Goal: Task Accomplishment & Management: Manage account settings

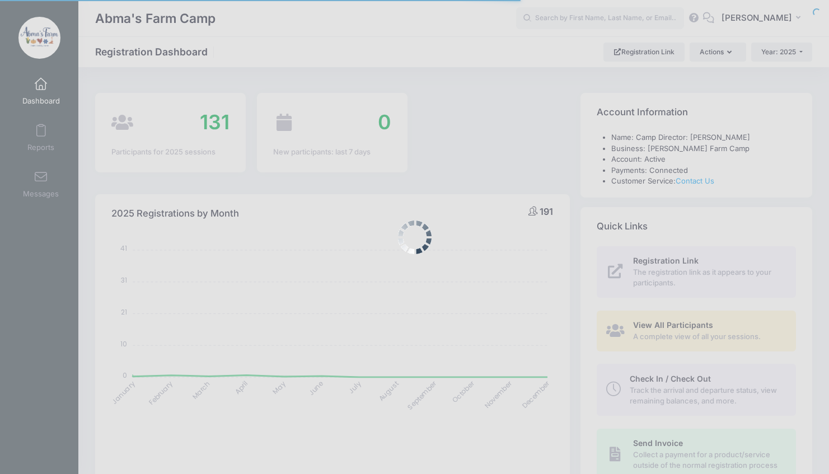
select select
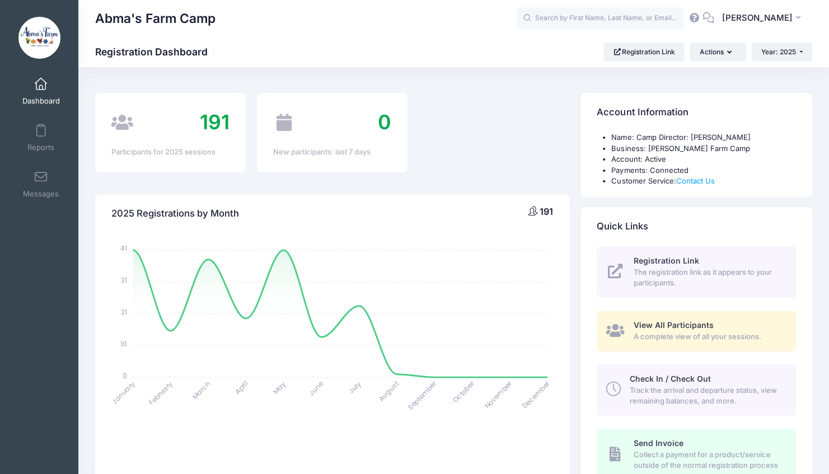
click at [641, 381] on span "Check In / Check Out" at bounding box center [670, 379] width 81 height 10
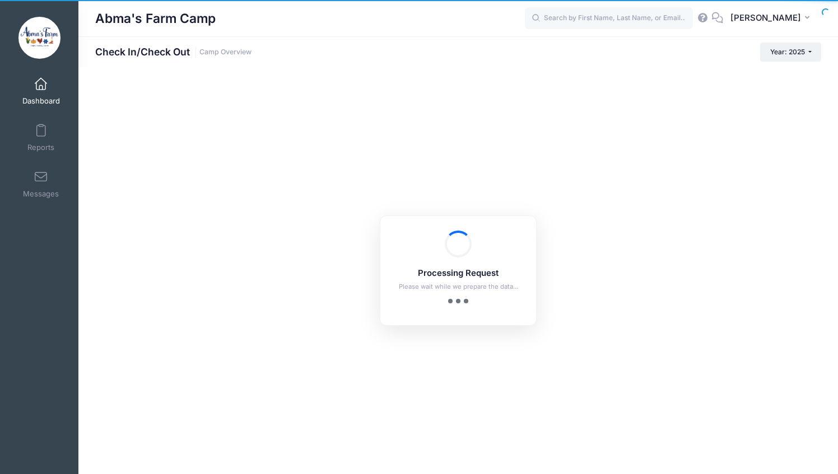
checkbox input "true"
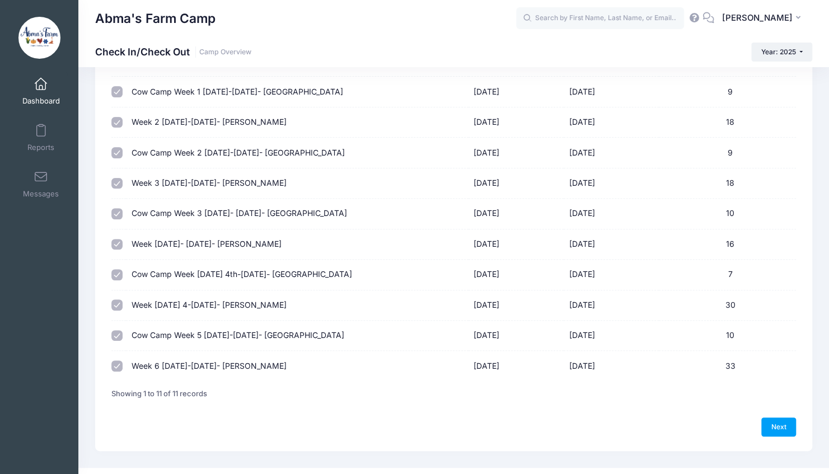
scroll to position [130, 0]
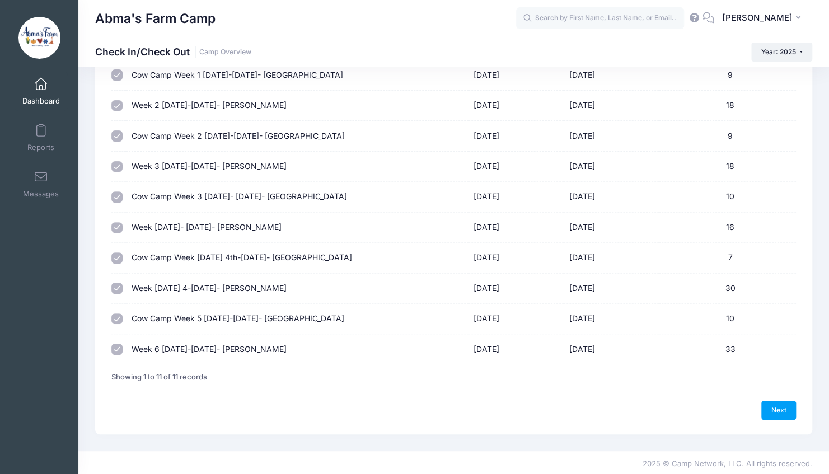
click at [155, 321] on td "Cow Camp Week 5 August 11th-15th- Hillsborough" at bounding box center [297, 319] width 342 height 30
click at [777, 407] on link "Next" at bounding box center [779, 410] width 35 height 19
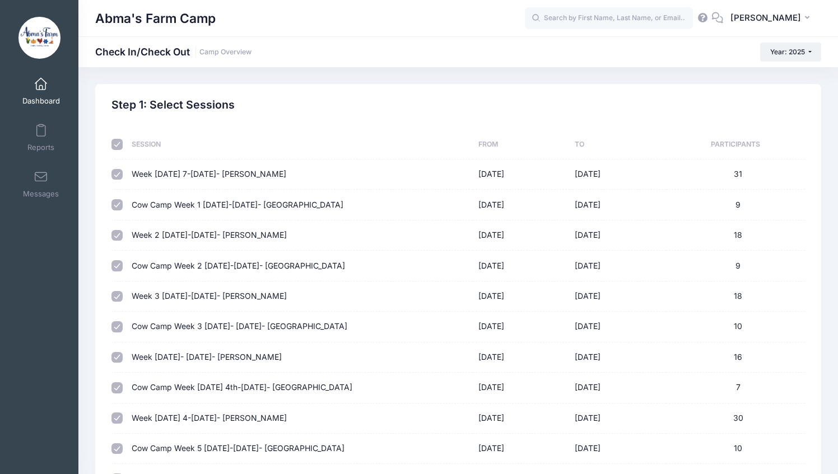
select select "10"
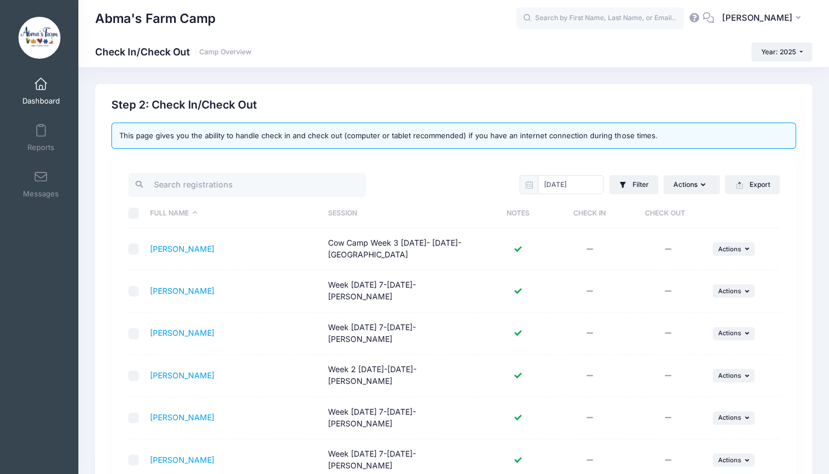
scroll to position [240, 0]
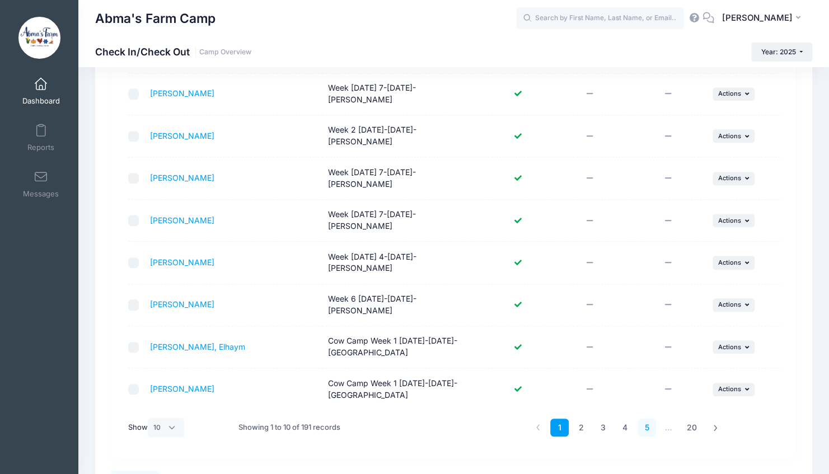
click at [639, 419] on link "5" at bounding box center [647, 428] width 18 height 18
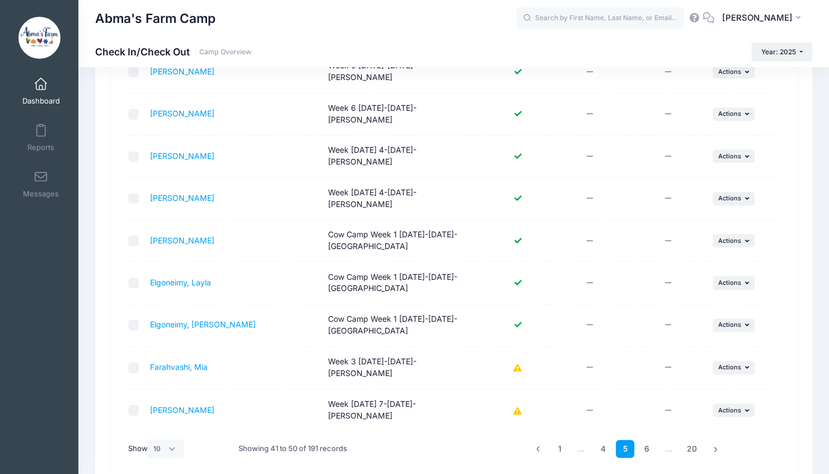
scroll to position [216, 0]
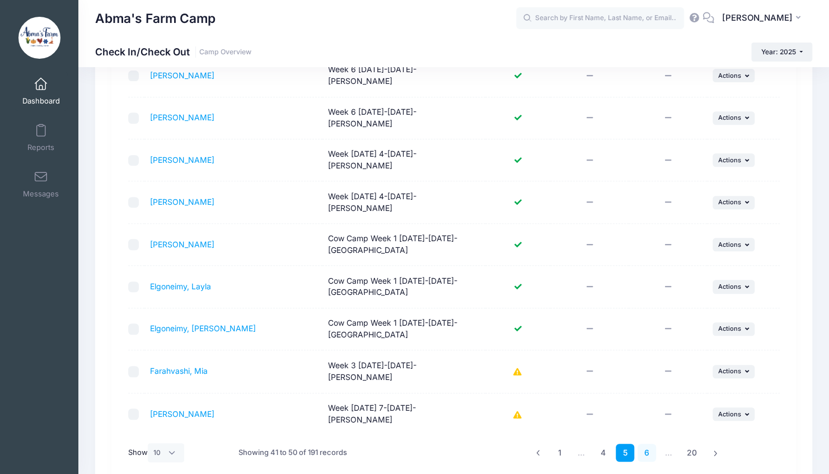
click at [646, 444] on link "6" at bounding box center [647, 453] width 18 height 18
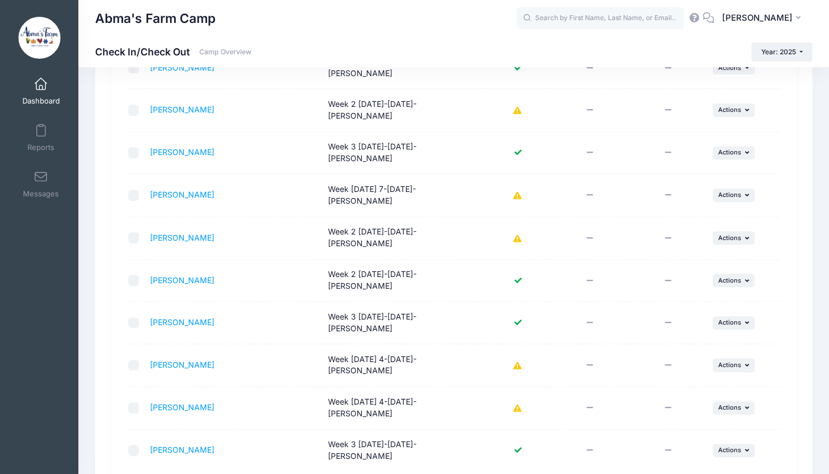
scroll to position [182, 0]
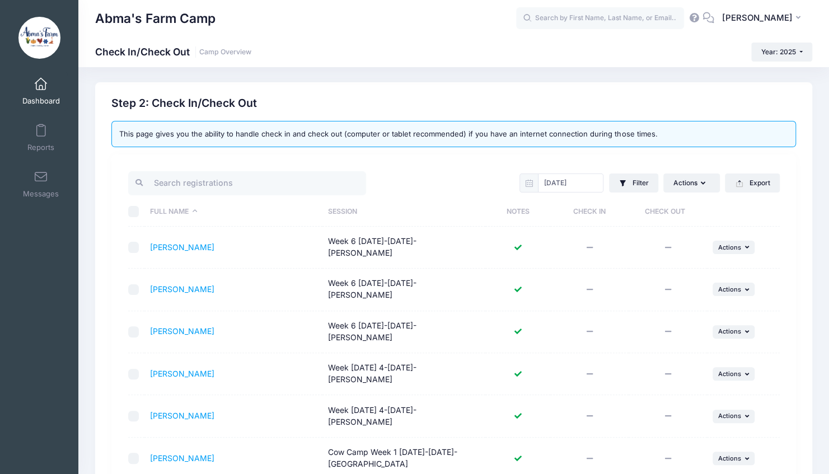
scroll to position [0, 0]
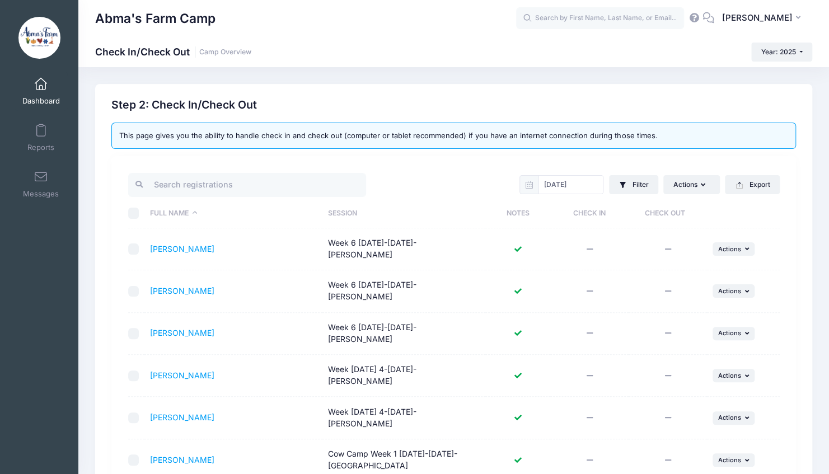
click at [335, 208] on th "Session" at bounding box center [404, 214] width 163 height 30
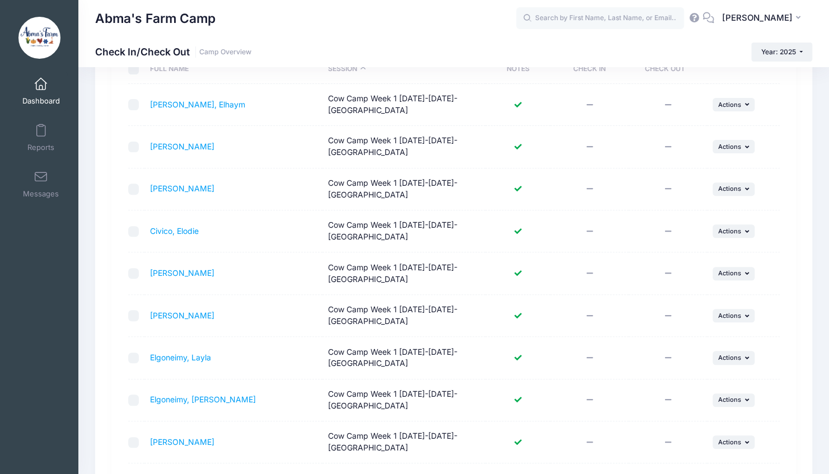
scroll to position [310, 0]
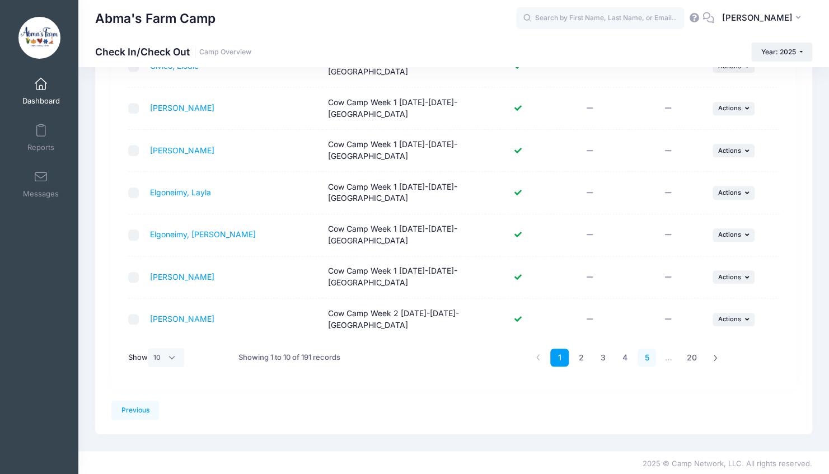
click at [642, 356] on link "5" at bounding box center [647, 358] width 18 height 18
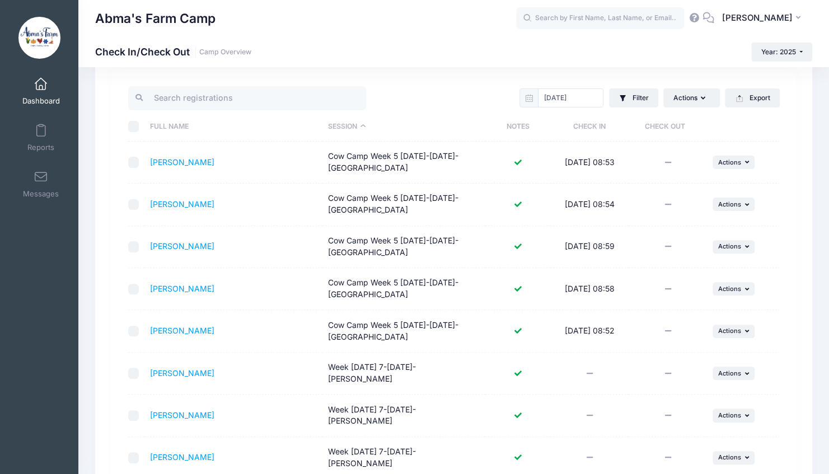
scroll to position [86, 0]
click at [721, 160] on span "Actions" at bounding box center [729, 164] width 23 height 8
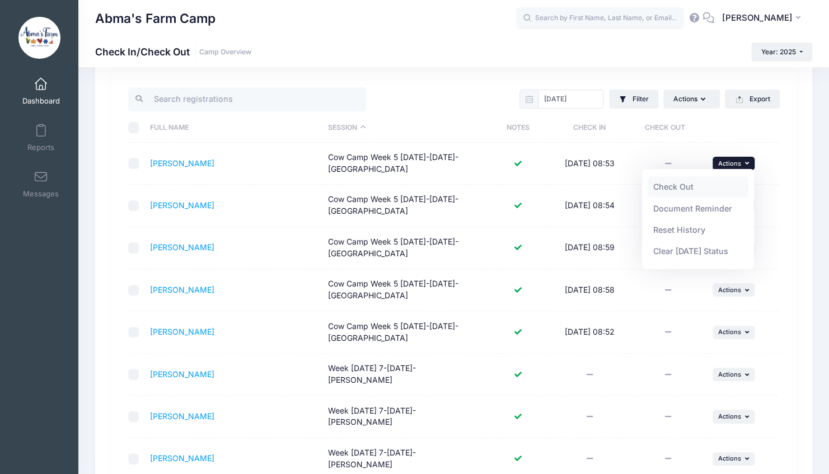
click at [683, 190] on link "Check Out" at bounding box center [698, 186] width 101 height 21
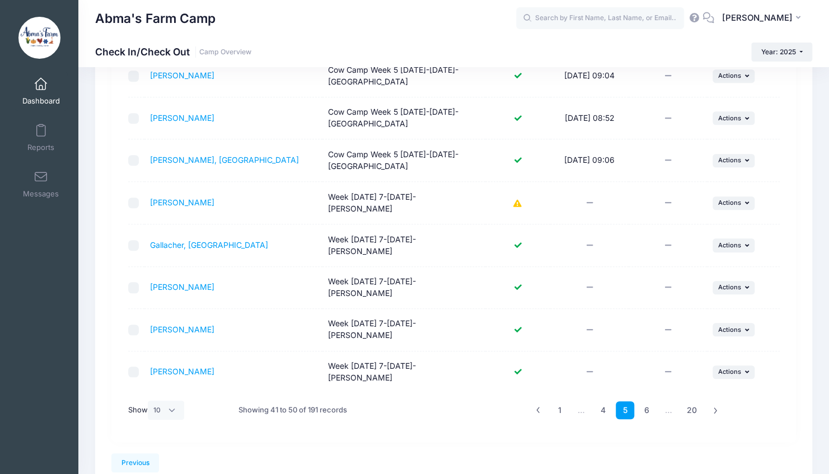
scroll to position [262, 0]
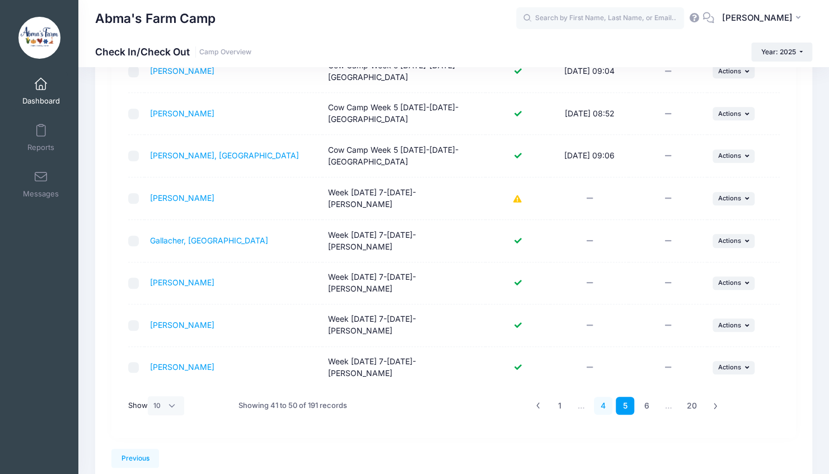
click at [601, 397] on link "4" at bounding box center [603, 406] width 18 height 18
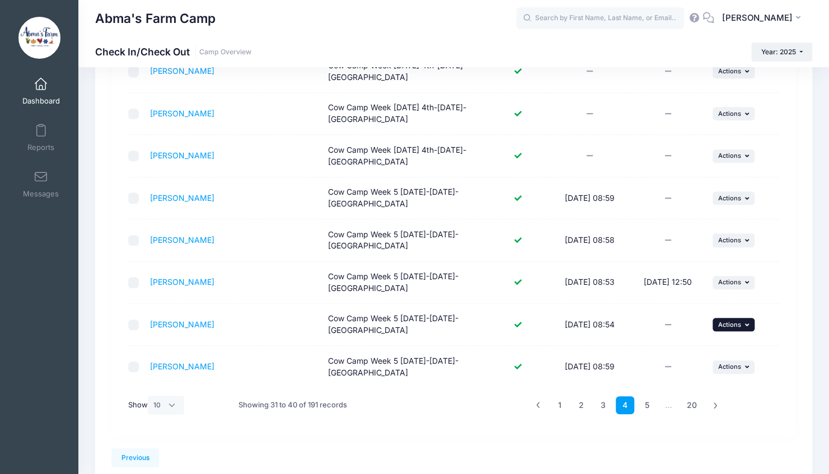
click at [727, 321] on span "Actions" at bounding box center [729, 325] width 23 height 8
click at [666, 349] on link "Check Out" at bounding box center [698, 347] width 101 height 21
click at [736, 370] on button "... Actions" at bounding box center [734, 367] width 43 height 13
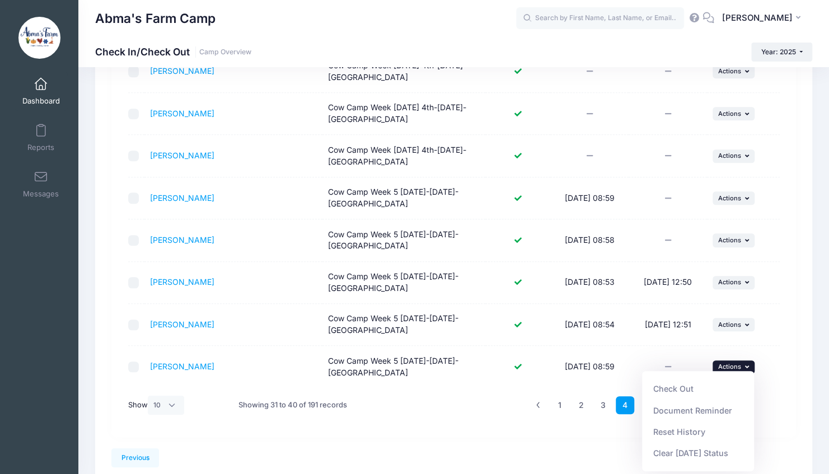
click at [779, 392] on div "Show All 10 25 50 Showing 31 to 40 of 191 records 1 2 3 4 5 … 20" at bounding box center [454, 405] width 663 height 35
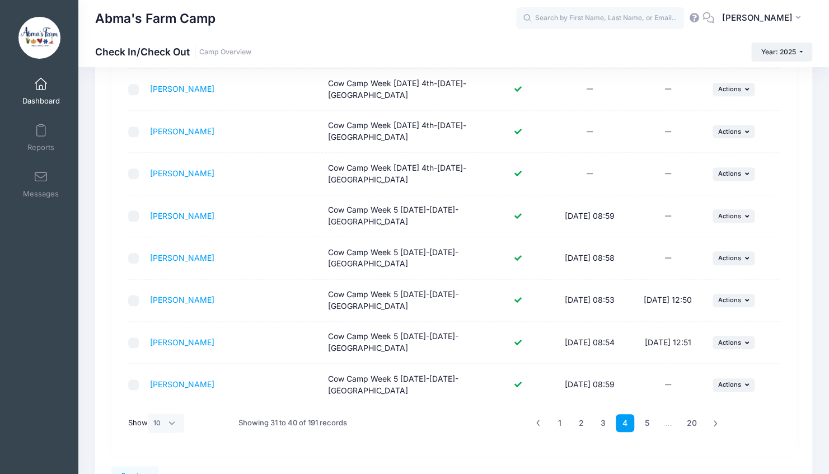
scroll to position [245, 0]
click at [719, 254] on span "Actions" at bounding box center [729, 258] width 23 height 8
click at [693, 284] on link "Check Out" at bounding box center [698, 280] width 101 height 21
click at [648, 424] on link "5" at bounding box center [647, 423] width 18 height 18
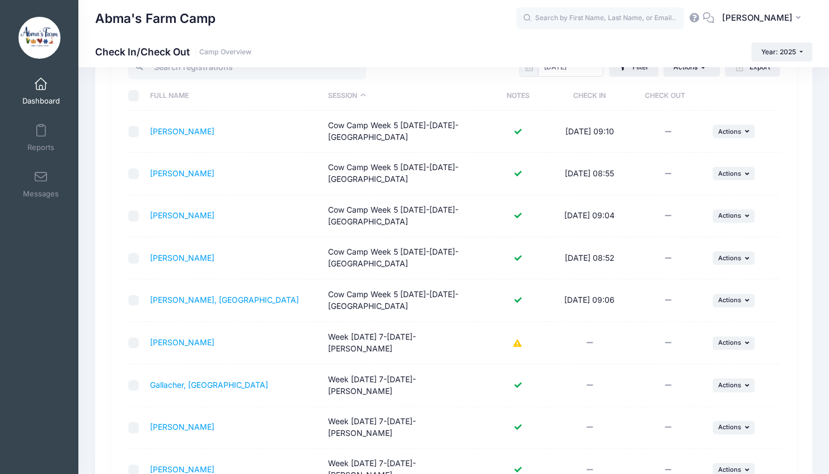
scroll to position [114, 0]
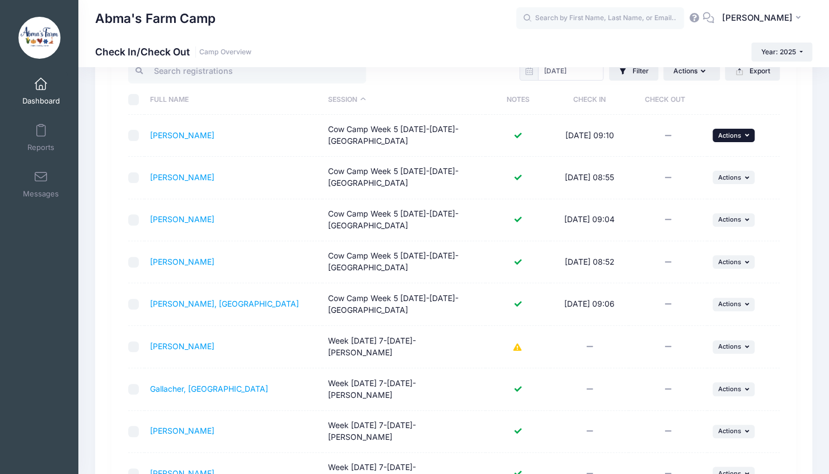
click at [722, 141] on button "... Actions" at bounding box center [734, 135] width 43 height 13
click at [691, 161] on link "Check Out" at bounding box center [698, 158] width 101 height 21
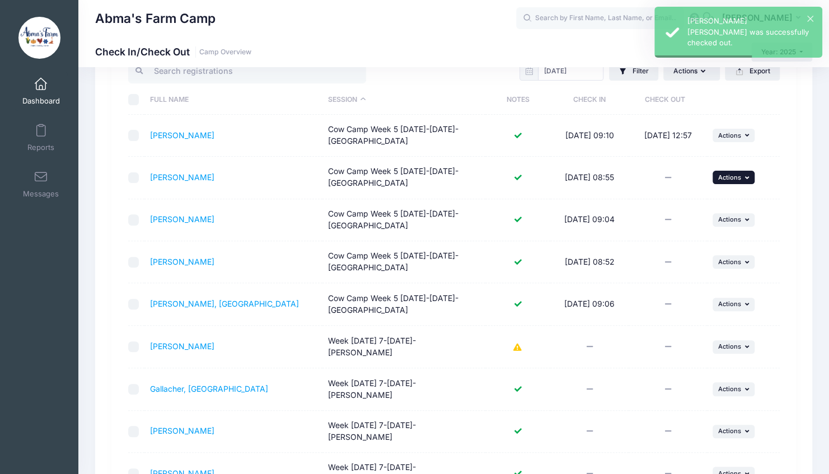
click at [730, 178] on span "Actions" at bounding box center [729, 178] width 23 height 8
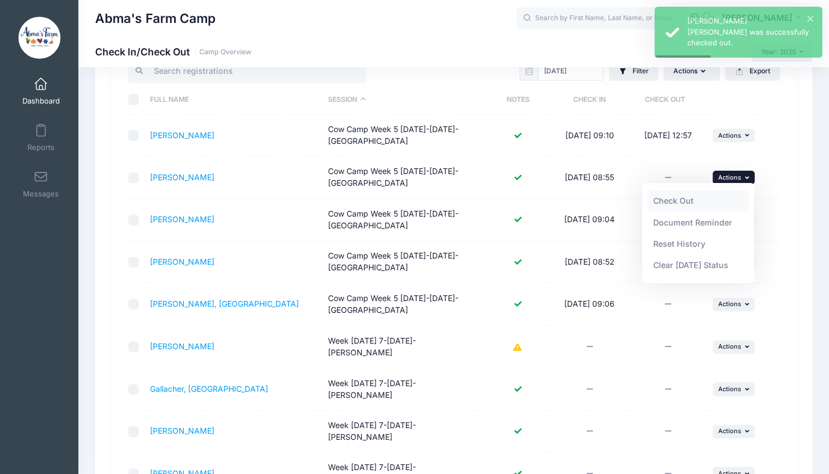
click at [685, 203] on link "Check Out" at bounding box center [698, 200] width 101 height 21
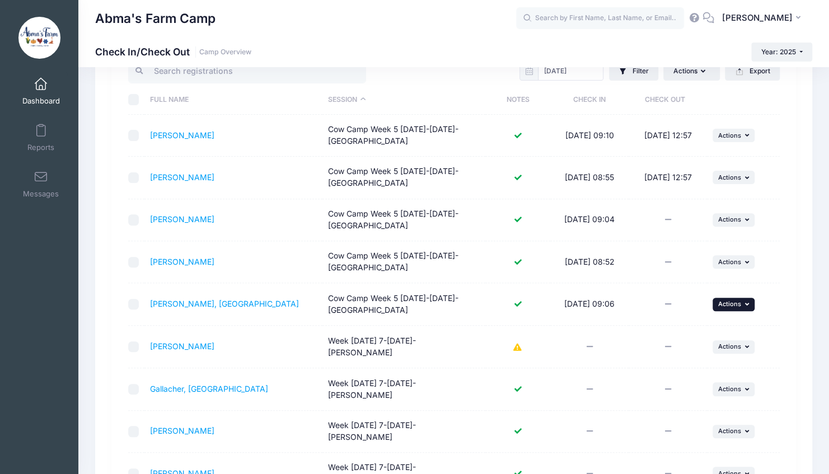
click at [728, 300] on span "Actions" at bounding box center [729, 304] width 23 height 8
click at [674, 328] on link "Check Out" at bounding box center [698, 326] width 101 height 21
click at [730, 219] on span "Actions" at bounding box center [729, 220] width 23 height 8
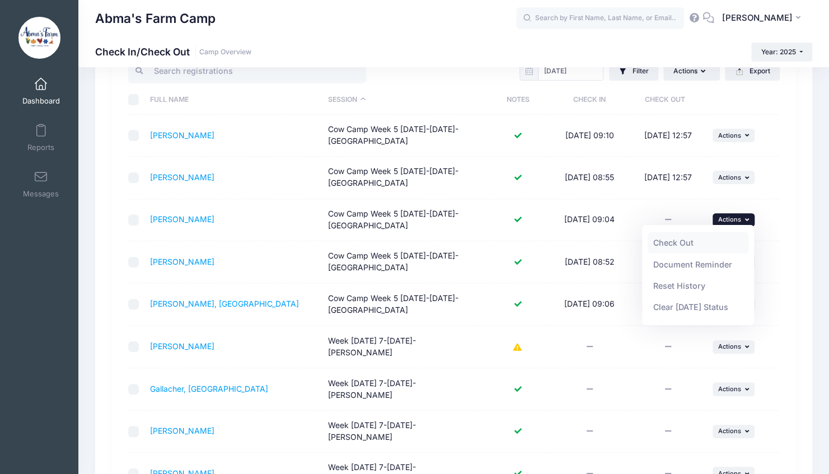
click at [678, 244] on link "Check Out" at bounding box center [698, 242] width 101 height 21
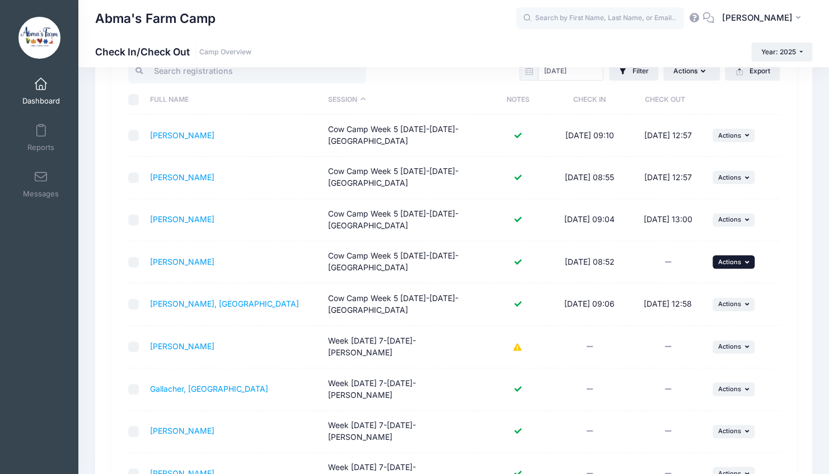
click at [719, 263] on span "Actions" at bounding box center [729, 262] width 23 height 8
click at [674, 288] on link "Check Out" at bounding box center [698, 284] width 101 height 21
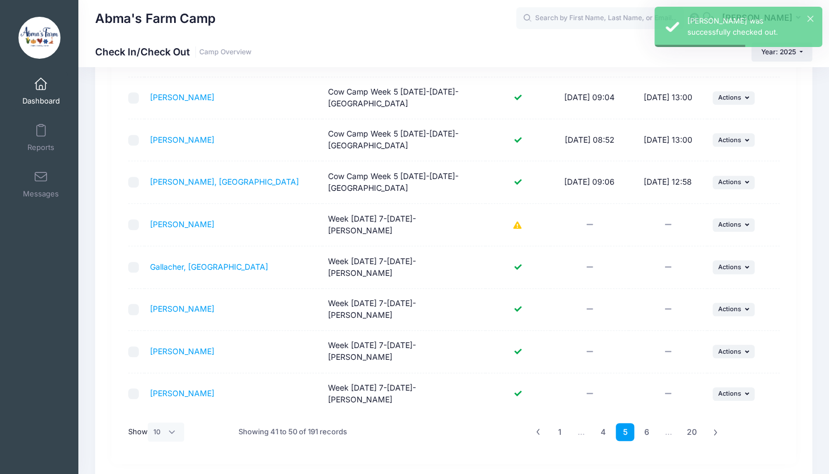
scroll to position [270, 0]
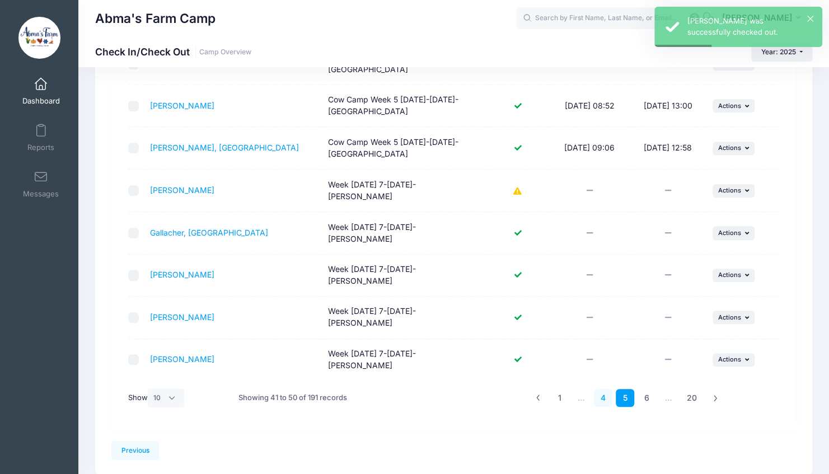
click at [605, 389] on link "4" at bounding box center [603, 398] width 18 height 18
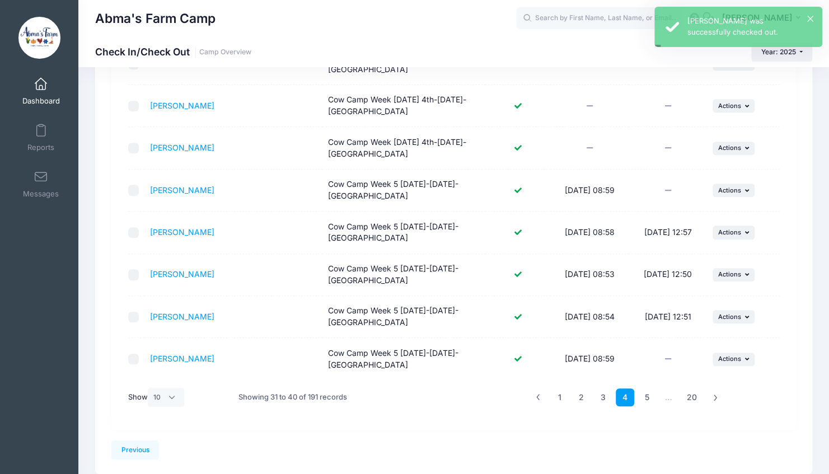
scroll to position [258, 0]
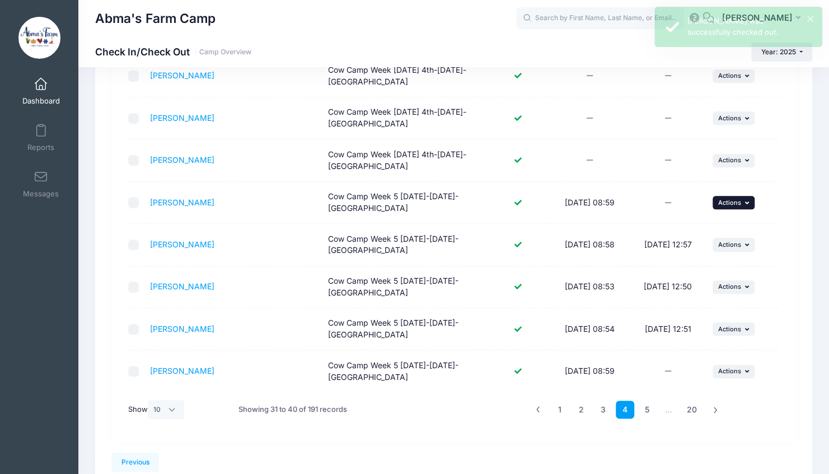
click at [725, 199] on span "Actions" at bounding box center [729, 203] width 23 height 8
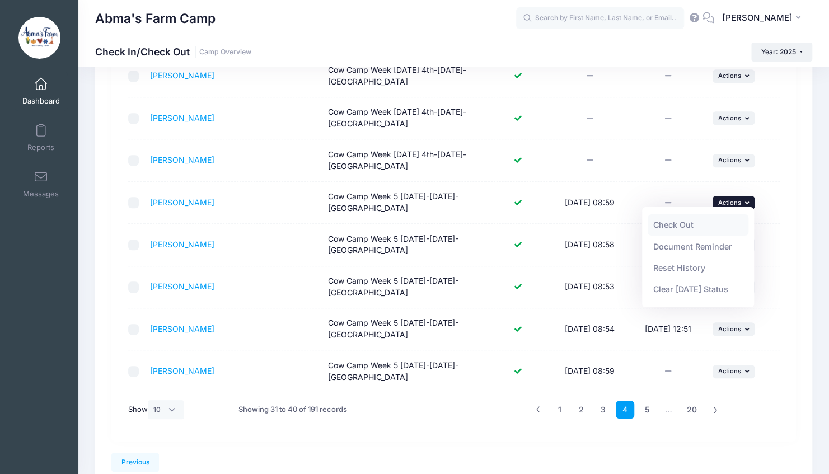
click at [676, 231] on link "Check Out" at bounding box center [698, 224] width 101 height 21
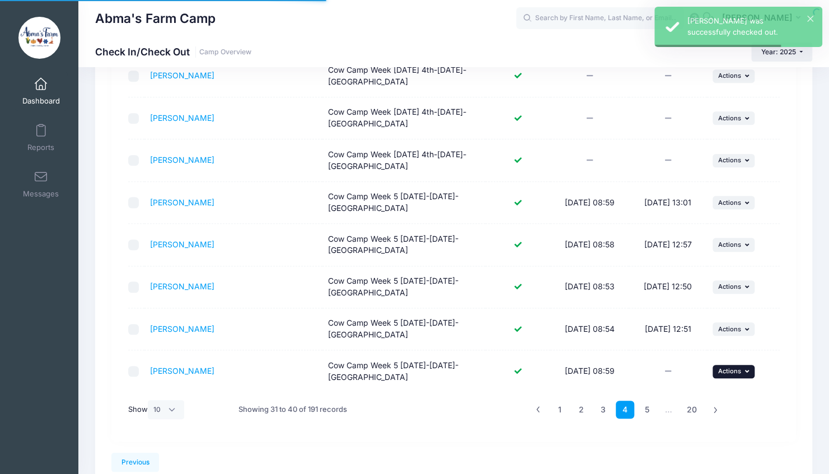
click at [722, 370] on span "Actions" at bounding box center [729, 371] width 23 height 8
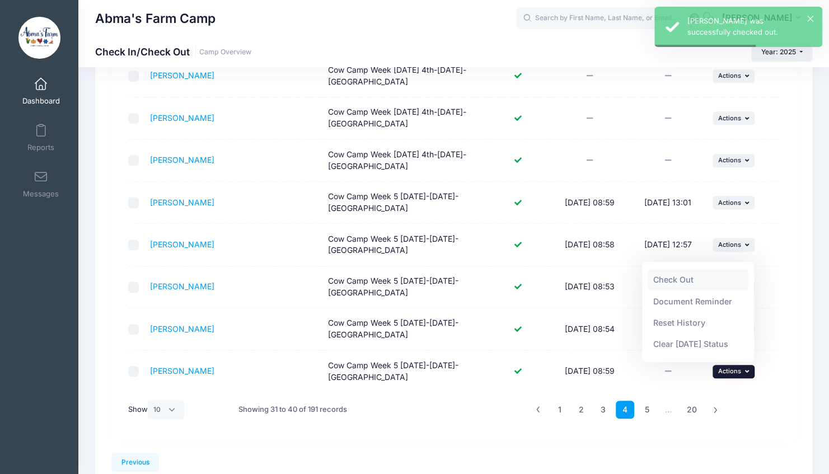
click at [678, 284] on link "Check Out" at bounding box center [698, 279] width 101 height 21
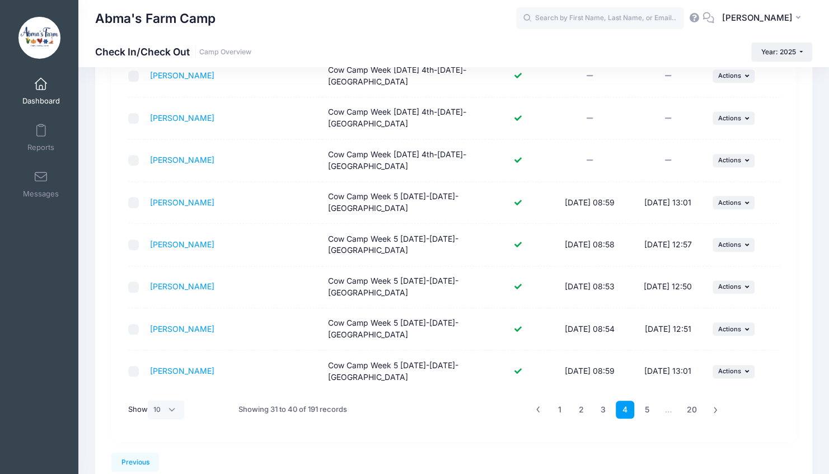
click at [793, 241] on div "08/15/2025 Filter Filter Options Check In/Out Status: Not Checked In Checked In…" at bounding box center [453, 170] width 685 height 543
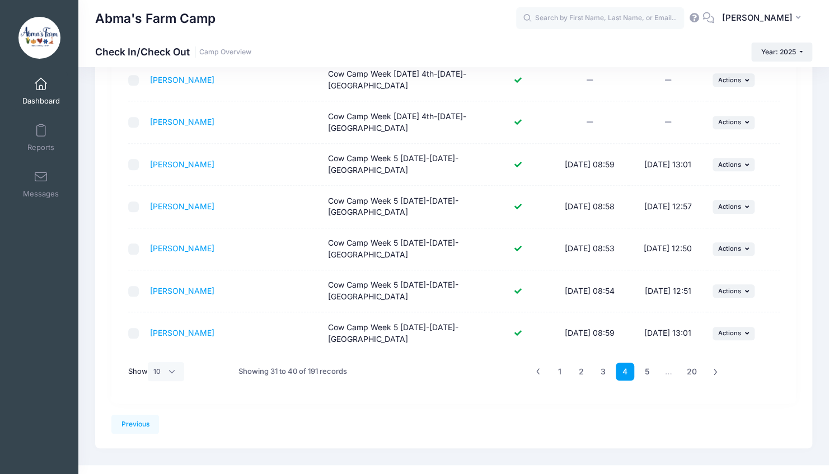
scroll to position [299, 0]
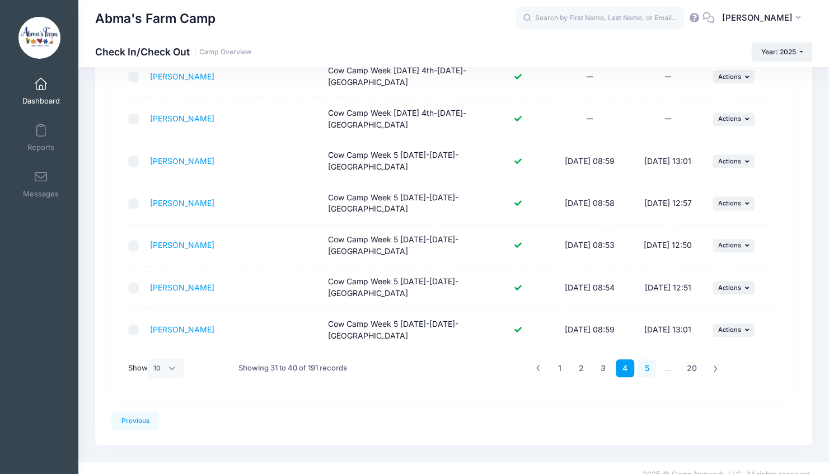
click at [644, 362] on link "5" at bounding box center [647, 368] width 18 height 18
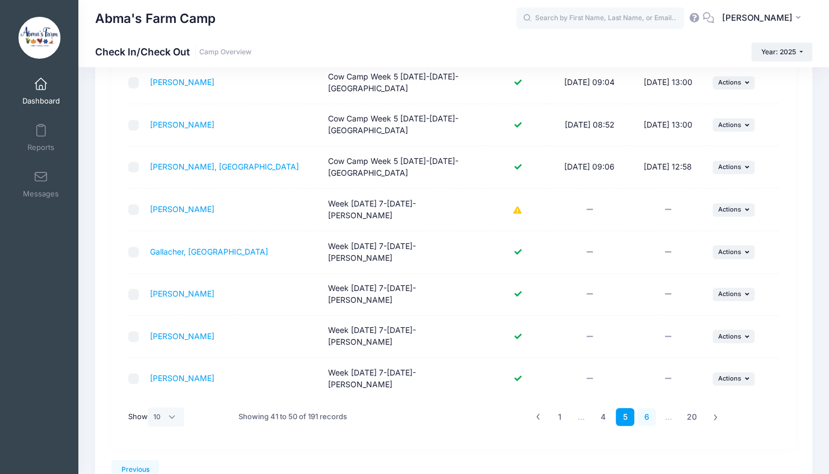
scroll to position [270, 0]
